Goal: Task Accomplishment & Management: Manage account settings

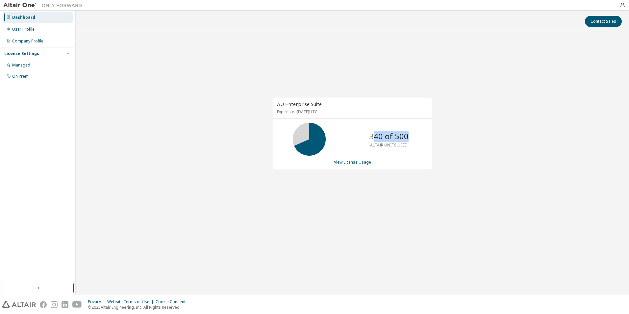
drag, startPoint x: 373, startPoint y: 141, endPoint x: 411, endPoint y: 144, distance: 37.3
click at [411, 144] on div "340 of 500 ALTAIR UNITS USED" at bounding box center [389, 139] width 53 height 33
drag, startPoint x: 411, startPoint y: 144, endPoint x: 203, endPoint y: 117, distance: 209.6
click at [223, 134] on div "AU Enterprise Suite Expires on October 13, 2025 UTC 340 of 500 ALTAIR UNITS USE…" at bounding box center [352, 137] width 547 height 204
click at [26, 69] on div "Managed" at bounding box center [38, 65] width 70 height 11
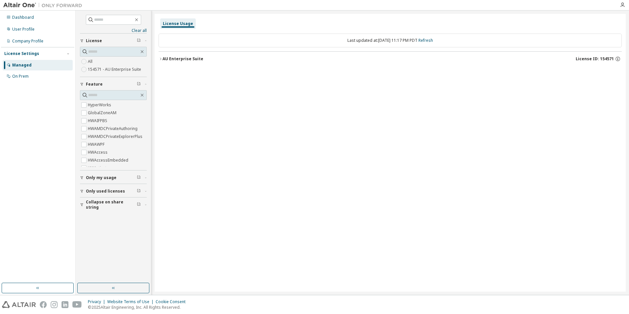
click at [162, 57] on icon "button" at bounding box center [161, 59] width 4 height 4
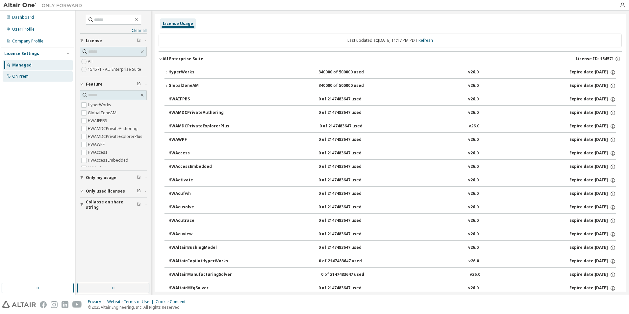
click at [29, 72] on div "On Prem" at bounding box center [38, 76] width 70 height 11
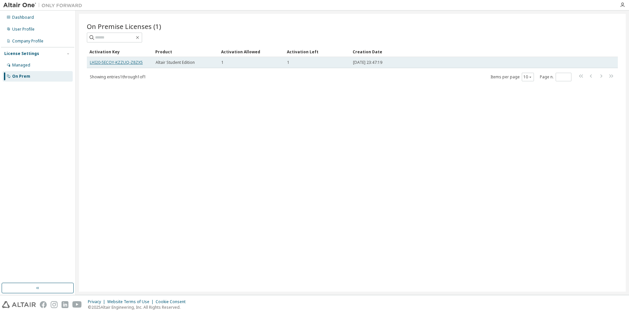
click at [110, 62] on link "LHI20-5ECOY-KZZUQ-Z8ZX5" at bounding box center [116, 63] width 53 height 6
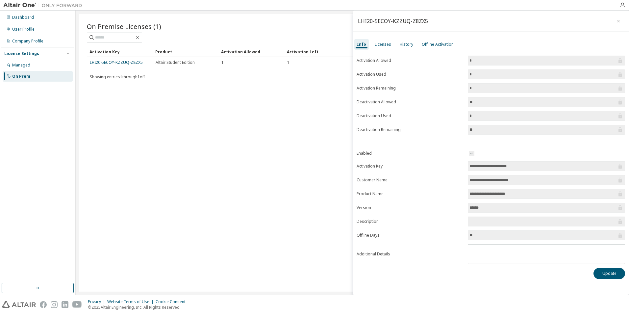
drag, startPoint x: 468, startPoint y: 194, endPoint x: 457, endPoint y: 195, distance: 10.2
click at [457, 195] on form "**********" at bounding box center [491, 206] width 268 height 115
drag, startPoint x: 457, startPoint y: 195, endPoint x: 436, endPoint y: 186, distance: 23.3
click at [456, 195] on label "Product Name" at bounding box center [410, 193] width 107 height 5
drag, startPoint x: 380, startPoint y: 43, endPoint x: 405, endPoint y: 42, distance: 24.7
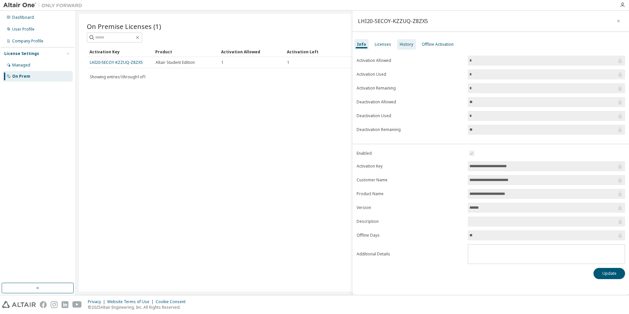
click at [380, 43] on div "Licenses" at bounding box center [383, 44] width 16 height 5
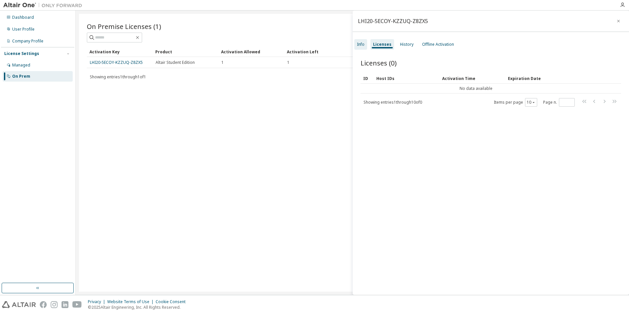
click at [363, 46] on div "Info" at bounding box center [361, 44] width 8 height 5
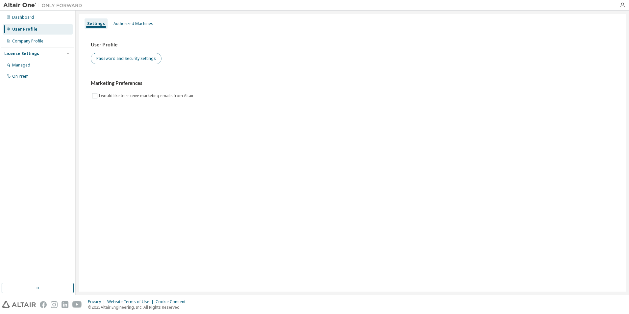
click at [129, 60] on button "Password and Security Settings" at bounding box center [126, 58] width 71 height 11
